Goal: Transaction & Acquisition: Subscribe to service/newsletter

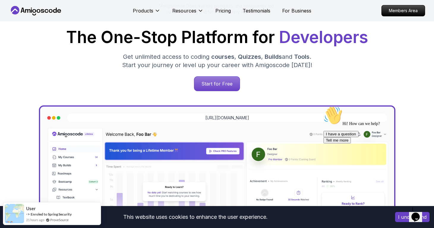
scroll to position [86, 0]
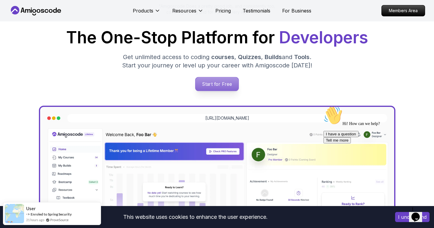
click at [211, 85] on p "Start for Free" at bounding box center [216, 84] width 43 height 14
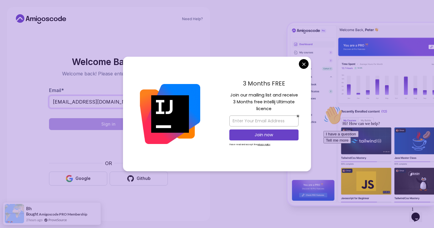
type input "[EMAIL_ADDRESS][DOMAIN_NAME]"
click at [303, 64] on body "Need Help? Welcome Back 👋 Welcome back! Please enter your details. Email * [EMA…" at bounding box center [217, 114] width 434 height 228
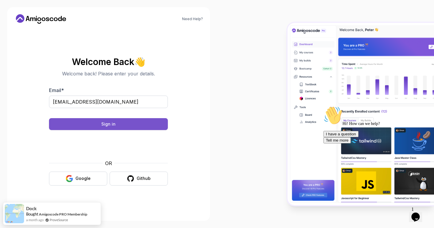
click at [113, 124] on div "Sign in" at bounding box center [108, 124] width 14 height 6
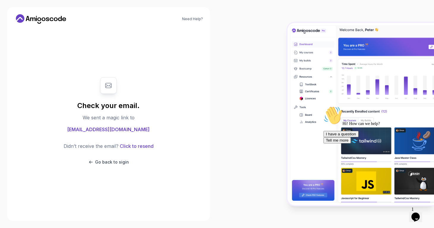
click at [55, 19] on icon at bounding box center [56, 20] width 4 height 4
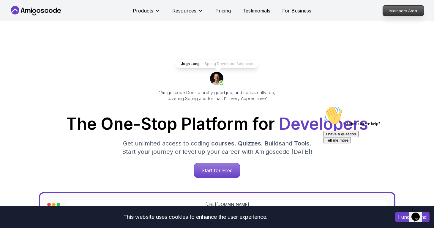
click at [395, 12] on p "Members Area" at bounding box center [402, 11] width 41 height 10
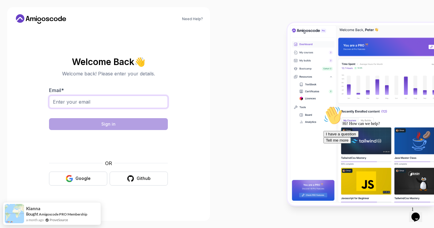
type input "e"
type input "[EMAIL_ADDRESS][DOMAIN_NAME]"
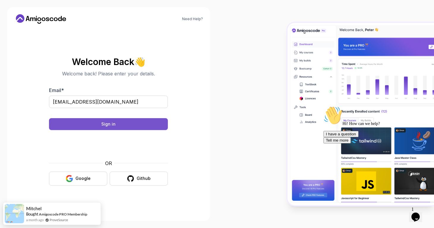
click at [125, 126] on button "Sign in" at bounding box center [108, 124] width 119 height 12
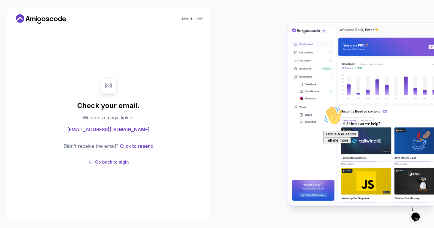
click at [112, 162] on p "Go back to sigin" at bounding box center [112, 162] width 34 height 6
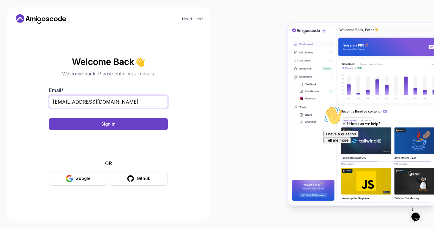
type input "[EMAIL_ADDRESS][DOMAIN_NAME]"
click at [148, 122] on button "Sign in" at bounding box center [108, 124] width 119 height 12
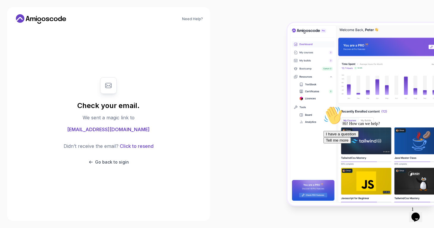
click at [55, 22] on icon at bounding box center [40, 19] width 53 height 10
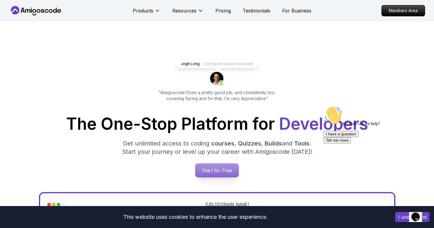
click at [210, 169] on p "Start for Free" at bounding box center [216, 171] width 43 height 14
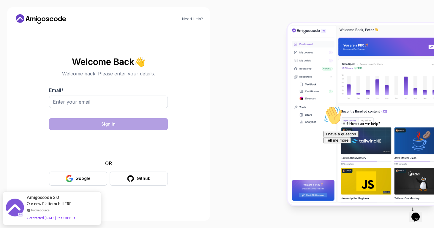
click at [287, 80] on img at bounding box center [360, 114] width 146 height 182
click at [86, 182] on button "Google" at bounding box center [78, 179] width 58 height 14
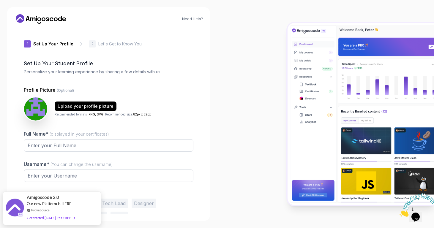
type input "dynamicmongoosee0bf2"
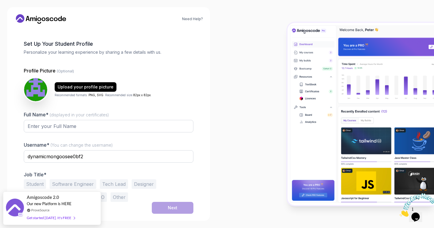
scroll to position [20, 0]
click at [80, 127] on input "Full Name* (displayed in your certificates)" at bounding box center [109, 126] width 170 height 12
drag, startPoint x: 80, startPoint y: 127, endPoint x: 8, endPoint y: 154, distance: 77.2
click at [8, 154] on div "Need Help? 1 Set Up Your Profile 1 Set Up Your Profile 2 Let's Get to Know You …" at bounding box center [108, 114] width 203 height 214
click at [43, 126] on input "scene" at bounding box center [109, 126] width 170 height 12
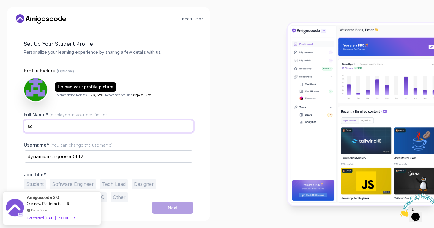
type input "s"
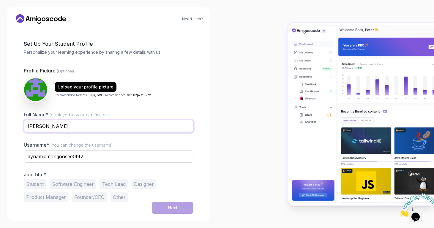
type input "Ceydanur Şen"
click at [87, 158] on input "dynamicmongoosee0bf2" at bounding box center [109, 156] width 170 height 12
click at [40, 186] on button "Student" at bounding box center [35, 184] width 22 height 10
click at [172, 205] on div "Next" at bounding box center [173, 208] width 10 height 6
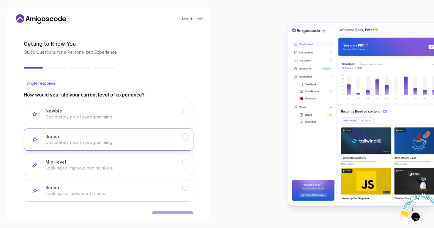
click at [113, 140] on p "Completely new to programming." at bounding box center [113, 143] width 137 height 6
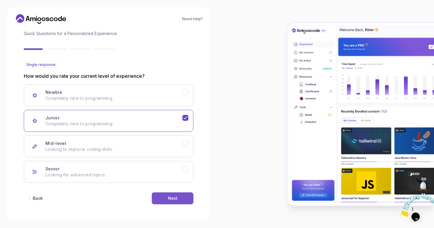
scroll to position [38, 0]
click at [168, 202] on button "Next" at bounding box center [173, 198] width 42 height 12
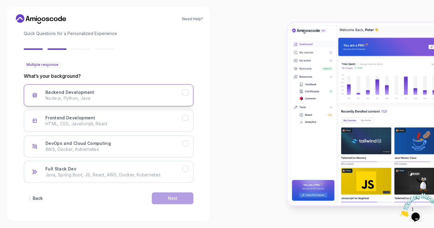
click at [187, 94] on div "Backend Development" at bounding box center [185, 92] width 6 height 6
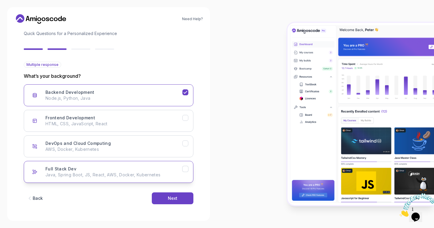
click at [186, 170] on div "Full Stack Dev" at bounding box center [185, 169] width 6 height 6
click at [174, 199] on div "Next" at bounding box center [173, 198] width 10 height 6
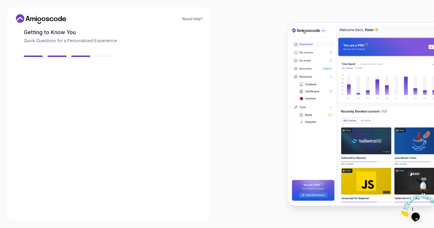
scroll to position [31, 0]
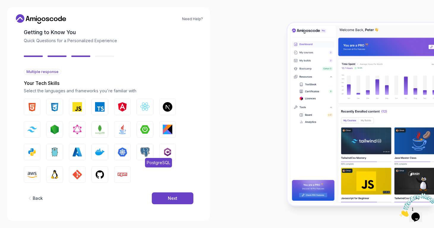
click at [144, 155] on img "button" at bounding box center [145, 152] width 10 height 10
click at [34, 153] on img "button" at bounding box center [32, 152] width 10 height 10
click at [125, 132] on img "button" at bounding box center [123, 130] width 10 height 10
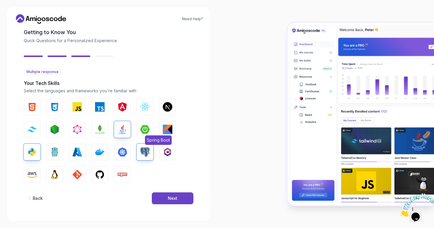
click at [147, 128] on img "button" at bounding box center [145, 130] width 10 height 10
click at [33, 109] on img "button" at bounding box center [32, 107] width 10 height 10
click at [127, 109] on button "Angular" at bounding box center [122, 107] width 17 height 17
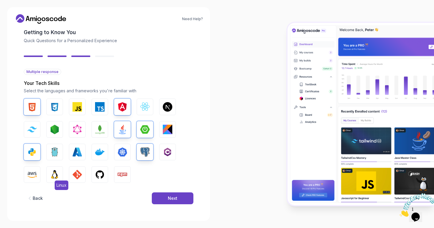
click at [55, 175] on img "button" at bounding box center [55, 175] width 10 height 10
click at [76, 174] on img "button" at bounding box center [77, 175] width 10 height 10
click at [96, 174] on img "button" at bounding box center [100, 175] width 10 height 10
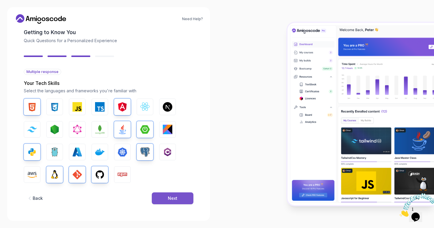
click at [161, 198] on button "Next" at bounding box center [173, 198] width 42 height 12
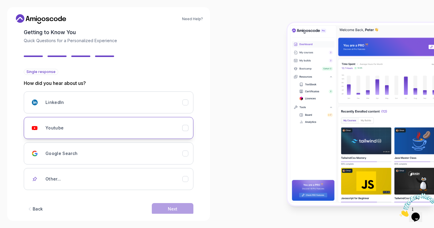
click at [182, 131] on div "Youtube" at bounding box center [113, 128] width 137 height 12
click at [168, 206] on button "Next" at bounding box center [173, 209] width 42 height 12
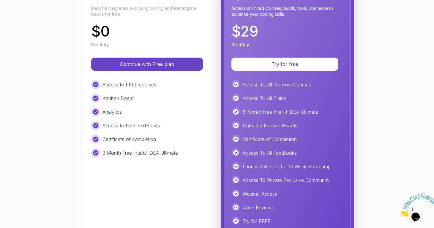
scroll to position [103, 0]
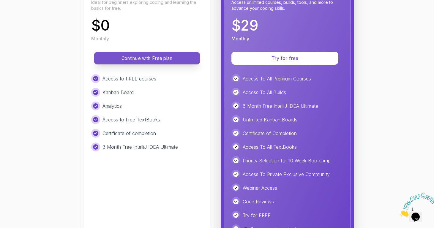
click at [171, 59] on p "Continue with Free plan" at bounding box center [147, 58] width 93 height 7
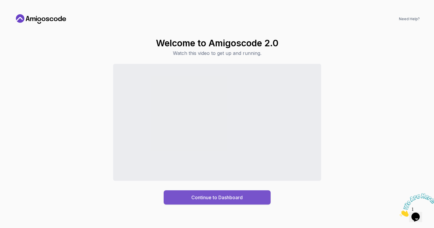
click at [227, 202] on button "Continue to Dashboard" at bounding box center [217, 197] width 107 height 14
